Goal: Task Accomplishment & Management: Manage account settings

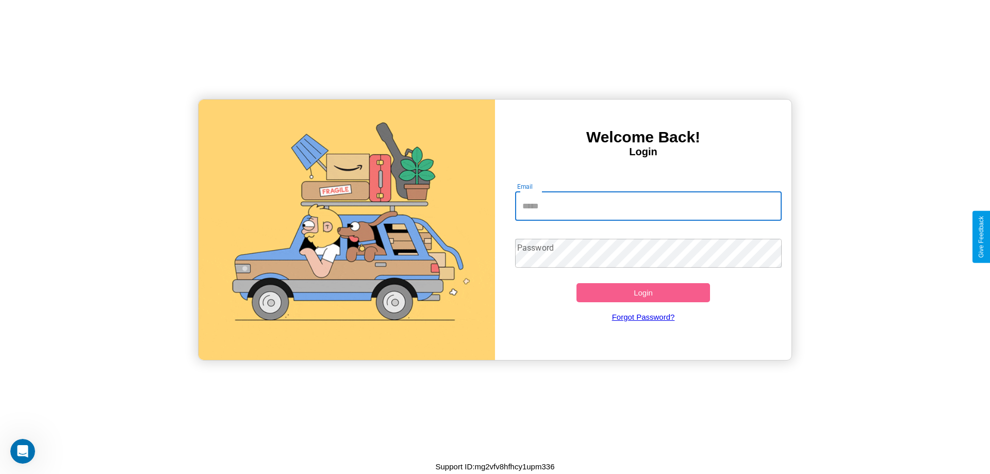
click at [648, 206] on input "Email" at bounding box center [648, 206] width 267 height 29
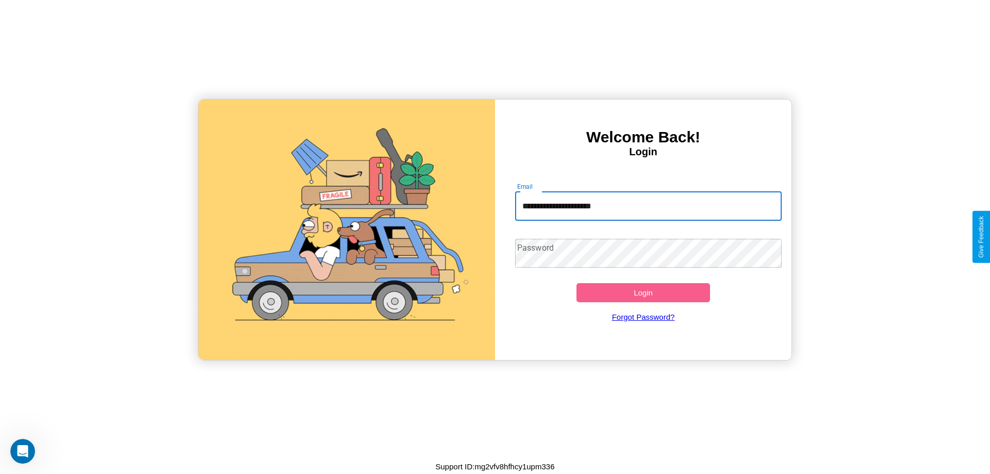
type input "**********"
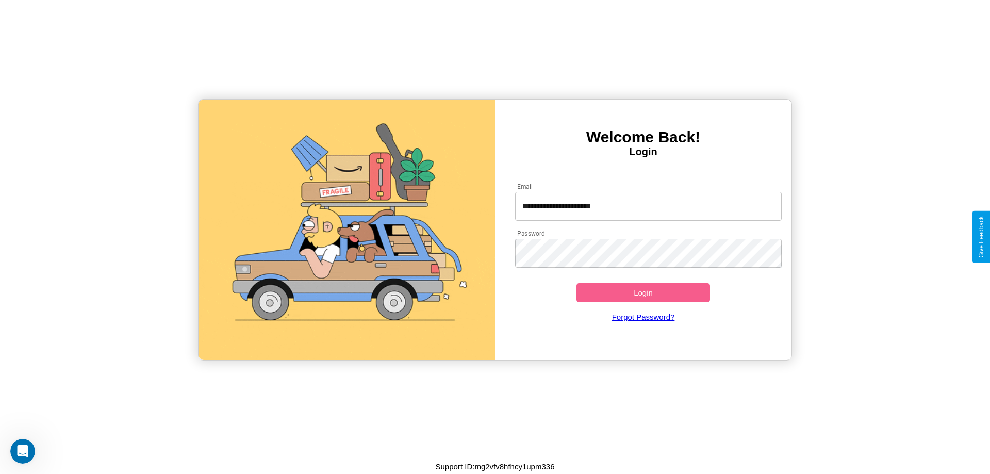
click at [643, 292] on button "Login" at bounding box center [644, 292] width 134 height 19
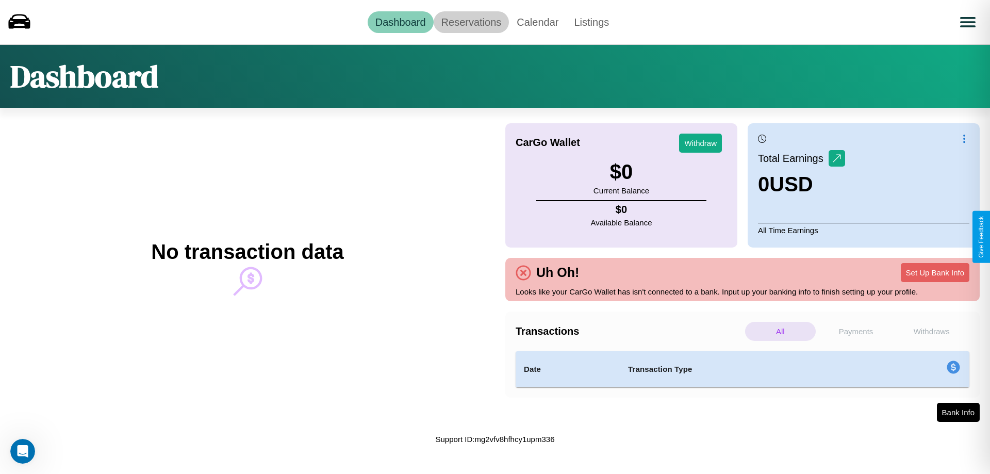
click at [471, 22] on link "Reservations" at bounding box center [472, 22] width 76 height 22
